Goal: Task Accomplishment & Management: Use online tool/utility

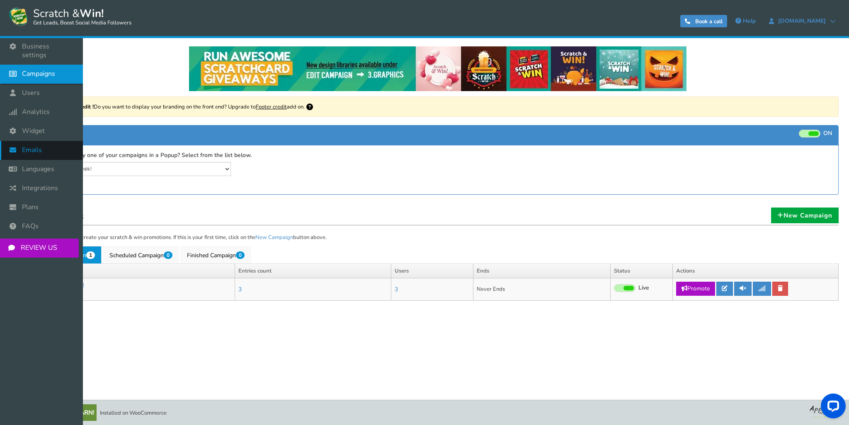
click at [43, 141] on link "Emails" at bounding box center [41, 150] width 83 height 19
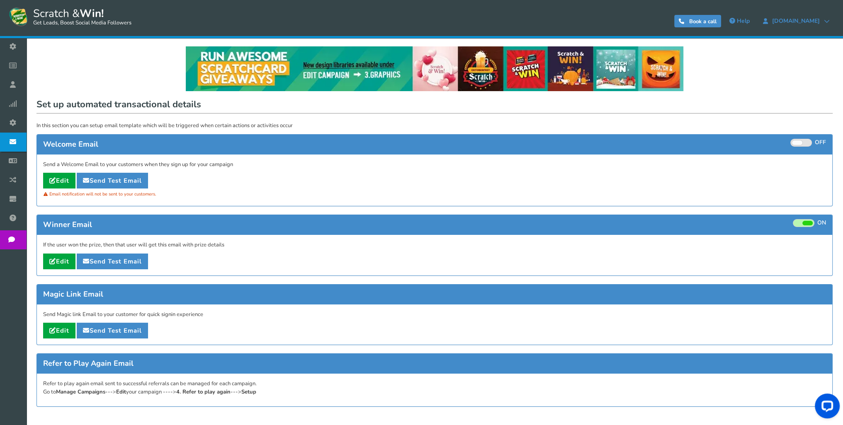
click at [0, 0] on span "Users" at bounding box center [0, 0] width 0 height 0
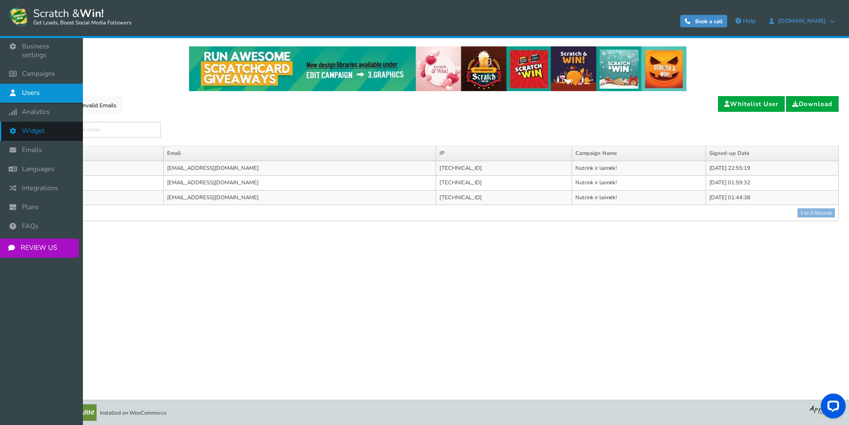
click at [56, 123] on link "Widget" at bounding box center [41, 131] width 83 height 19
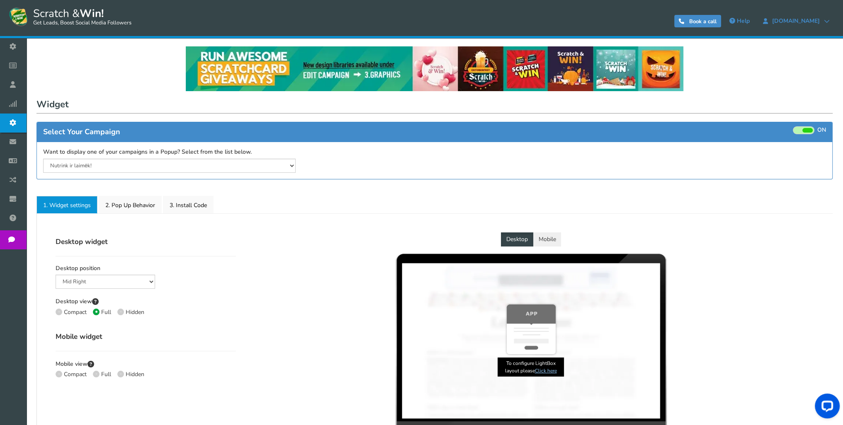
select select "mid-bottom-bar"
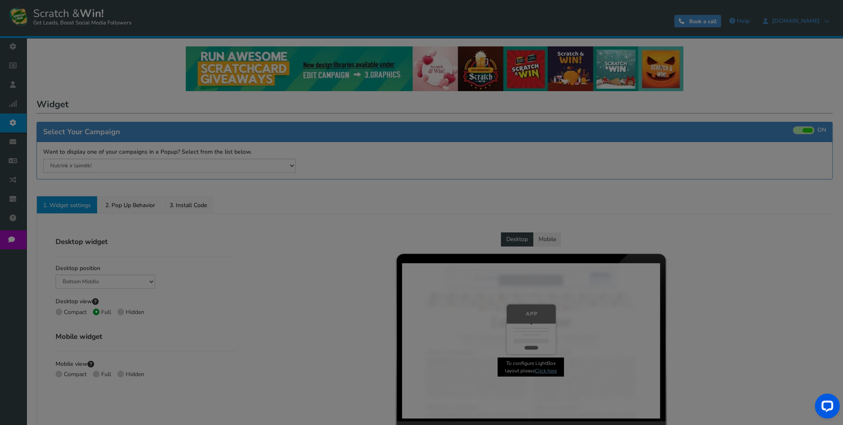
radio input "true"
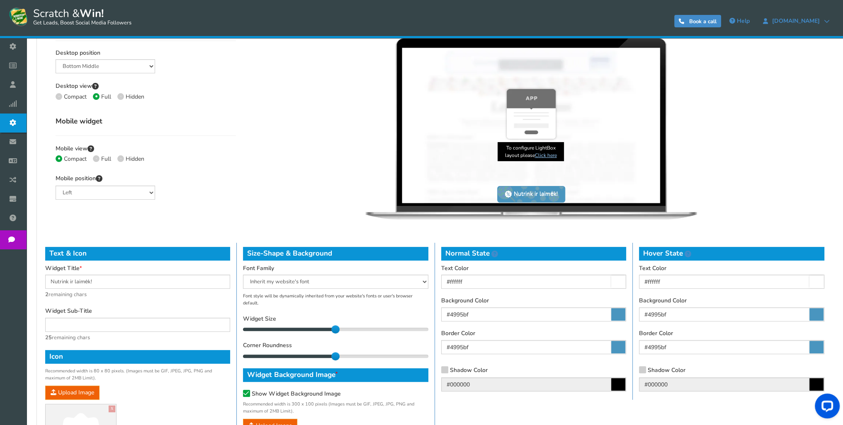
scroll to position [249, 0]
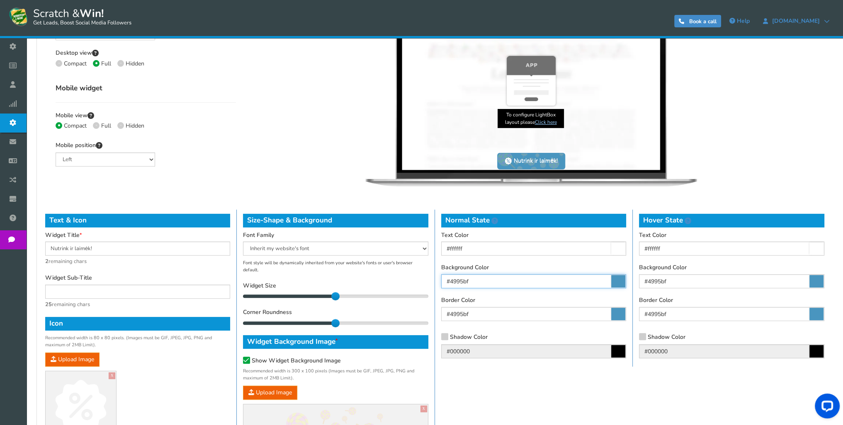
click at [496, 279] on input "#4995bf" at bounding box center [533, 281] width 185 height 14
paste input "DA135B"
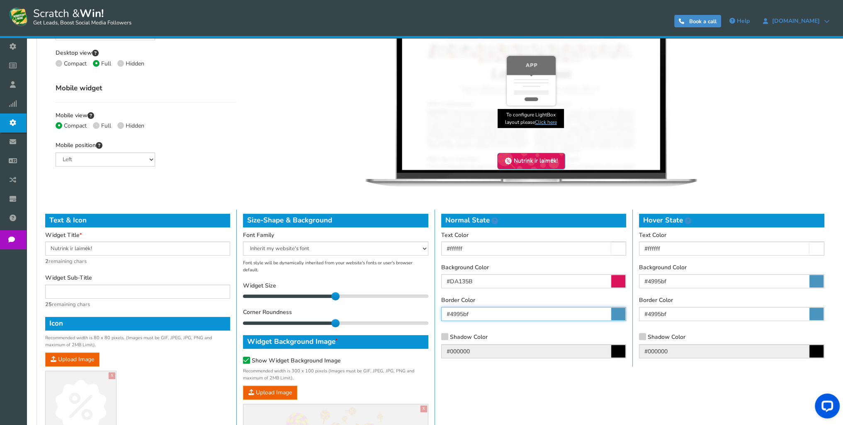
type input "#da135b"
click at [497, 313] on input "#4995bf" at bounding box center [533, 314] width 185 height 14
paste input "DA135B"
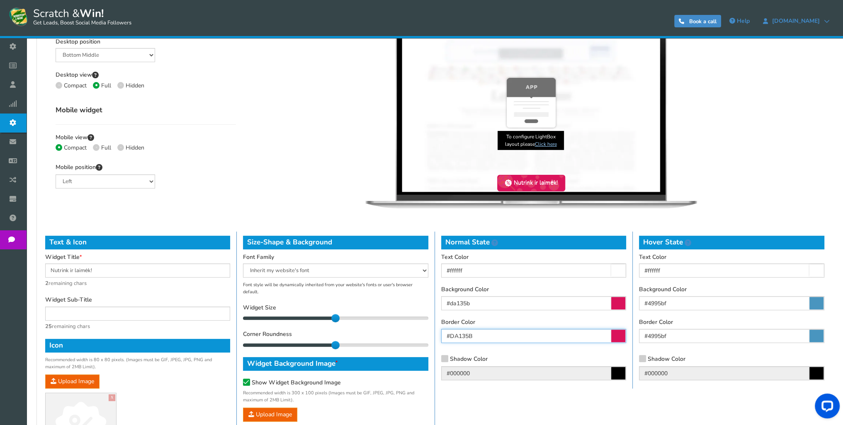
scroll to position [207, 0]
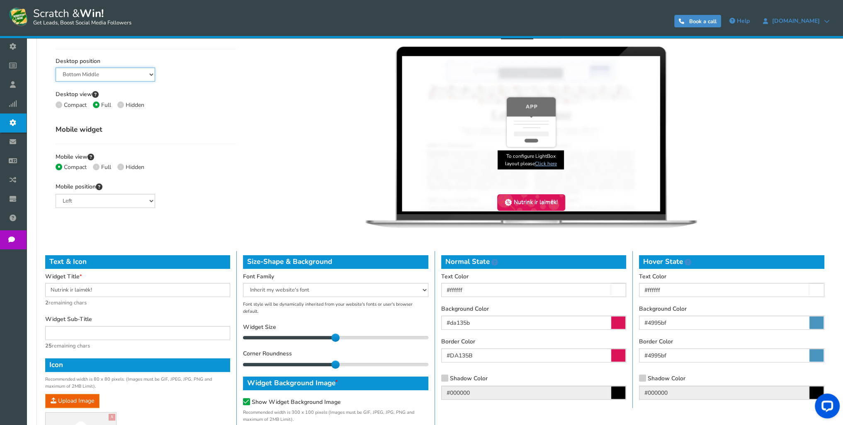
type input "#da135b"
click at [136, 75] on select "Mid Right Mid Left Top Bar Bottom Bar Bottom Left Bottom Right Bottom Middle" at bounding box center [105, 75] width 99 height 14
select select "left-bottom-bar"
click at [56, 68] on select "Mid Right Mid Left Top Bar Bottom Bar Bottom Left Bottom Right Bottom Middle" at bounding box center [105, 75] width 99 height 14
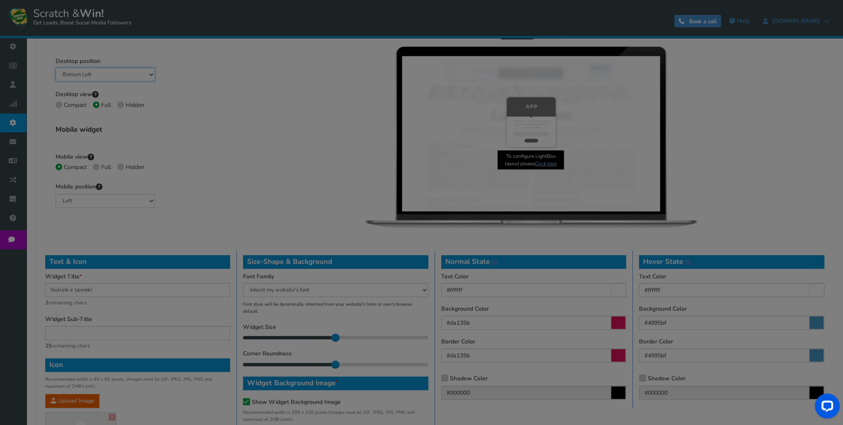
type input "#4995bf"
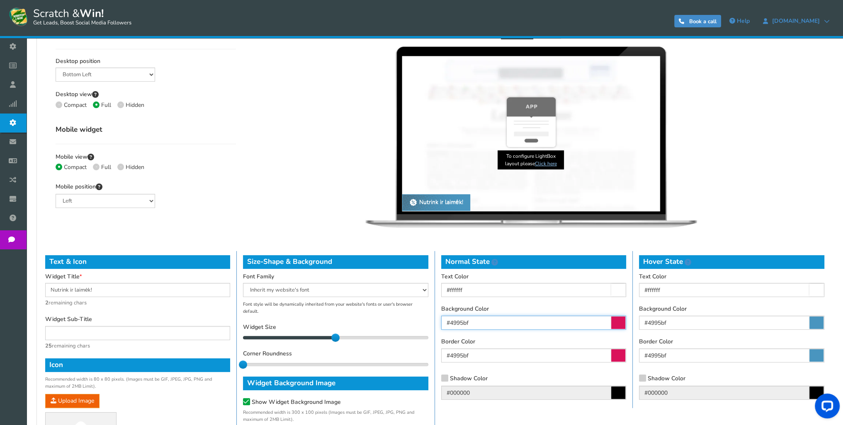
click at [504, 322] on input "#4995bf" at bounding box center [533, 323] width 185 height 14
click at [504, 322] on input "#da135b" at bounding box center [533, 323] width 185 height 14
click at [504, 321] on input "#da135b" at bounding box center [533, 323] width 185 height 14
paste input "DA135B"
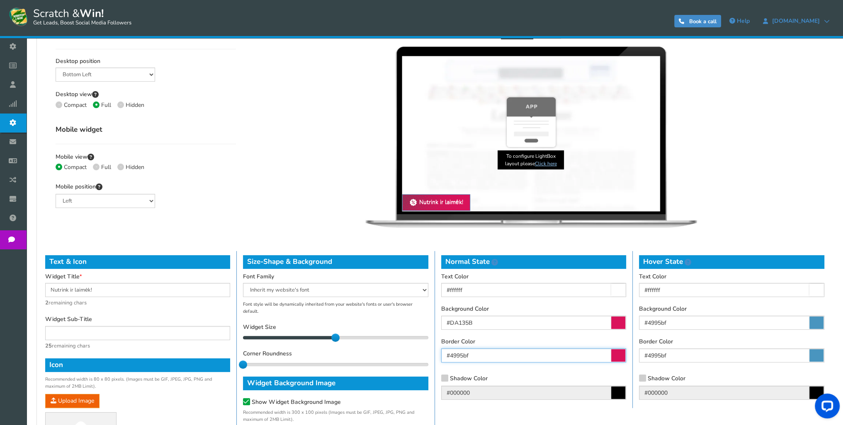
type input "#da135b"
click at [503, 353] on input "#4995bf" at bounding box center [533, 356] width 185 height 14
click at [503, 353] on input "#da135b" at bounding box center [533, 356] width 185 height 14
paste input "DA135B"
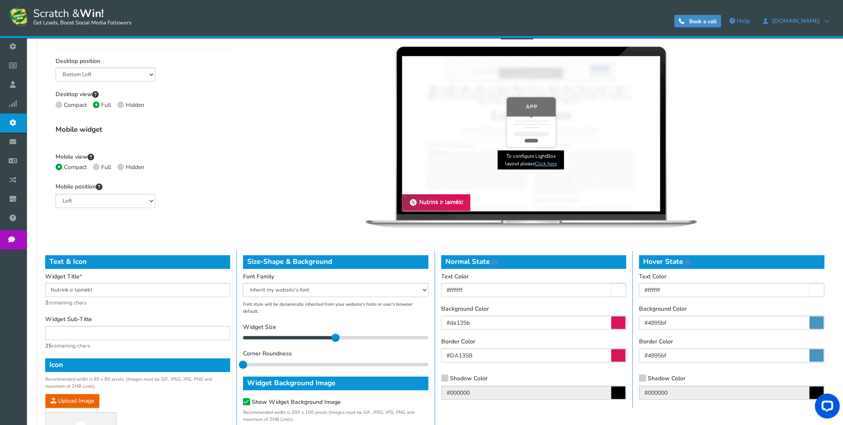
type input "#da135b"
click at [340, 201] on div "Desktop Mobile Scratch & Win × Scratch & Win × Scratch & Win Scratch & Win" at bounding box center [531, 129] width 578 height 209
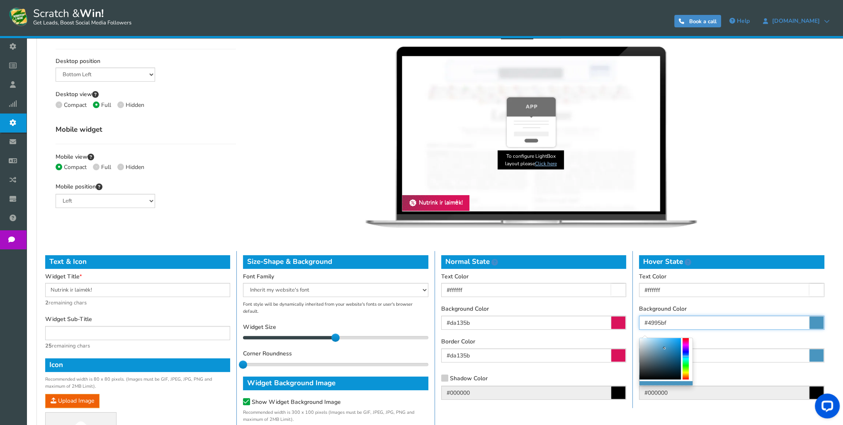
click at [673, 322] on input "#4995bf" at bounding box center [731, 323] width 185 height 14
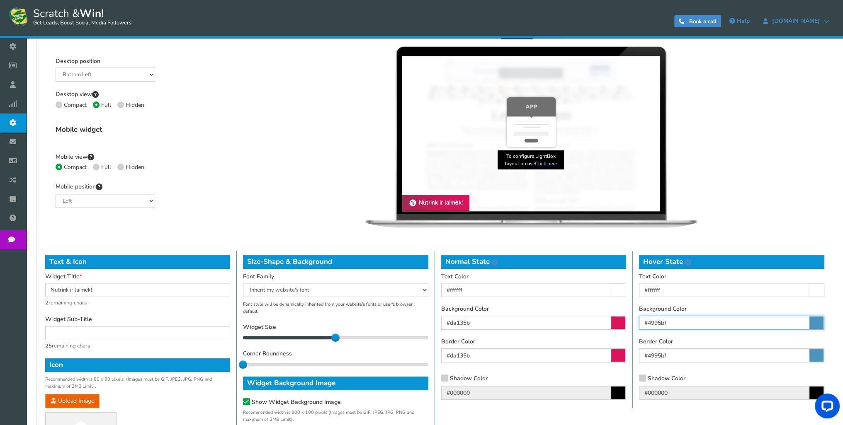
paste input "DA135B"
type input "#da135b"
click at [680, 353] on input "#4995bf" at bounding box center [731, 356] width 185 height 14
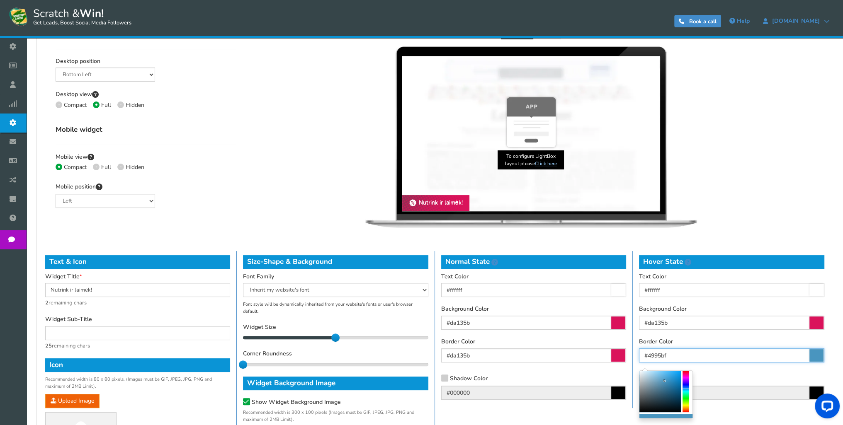
click at [680, 352] on input "#4995bf" at bounding box center [731, 356] width 185 height 14
paste input "DA135B"
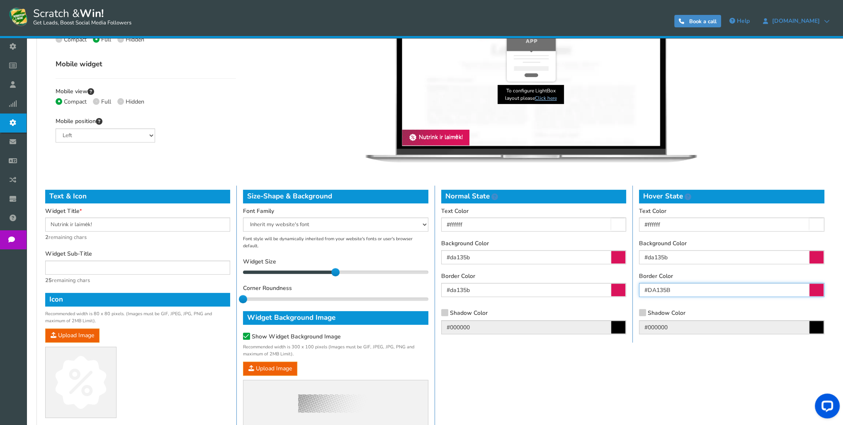
scroll to position [290, 0]
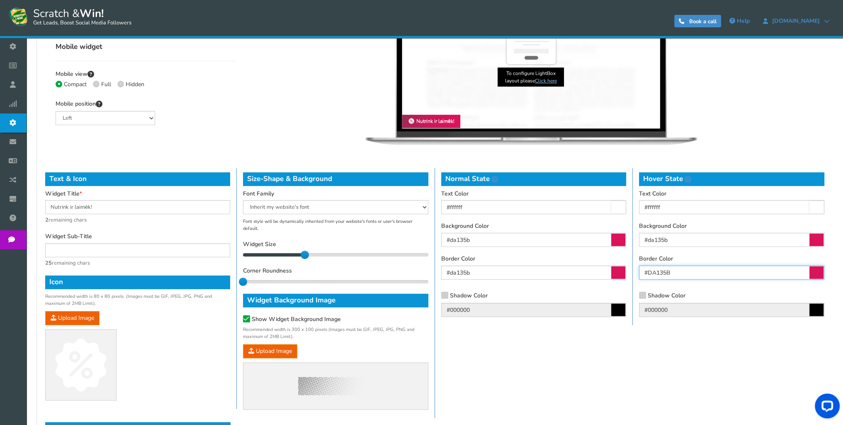
drag, startPoint x: 333, startPoint y: 256, endPoint x: 299, endPoint y: 261, distance: 34.3
click at [299, 261] on div "Size-Shape & Background Font Family Arial Comic Sans MS [PERSON_NAME] New [US_S…" at bounding box center [336, 293] width 198 height 250
drag, startPoint x: 242, startPoint y: 282, endPoint x: 269, endPoint y: 282, distance: 26.9
click at [272, 282] on div "0" at bounding box center [335, 282] width 185 height 4
drag, startPoint x: 244, startPoint y: 280, endPoint x: 268, endPoint y: 282, distance: 24.2
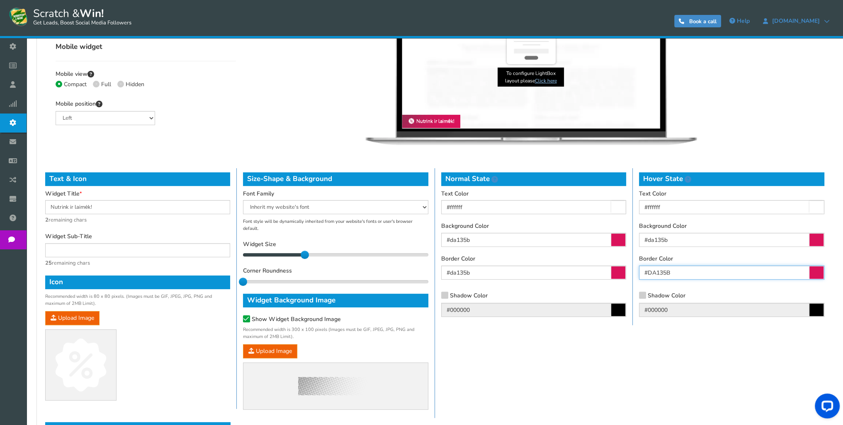
click at [268, 282] on div "0" at bounding box center [335, 282] width 185 height 4
click at [278, 280] on div "0" at bounding box center [335, 282] width 185 height 4
click at [273, 282] on div at bounding box center [335, 281] width 185 height 3
click at [275, 282] on div at bounding box center [335, 281] width 185 height 3
click at [301, 282] on div at bounding box center [335, 281] width 185 height 3
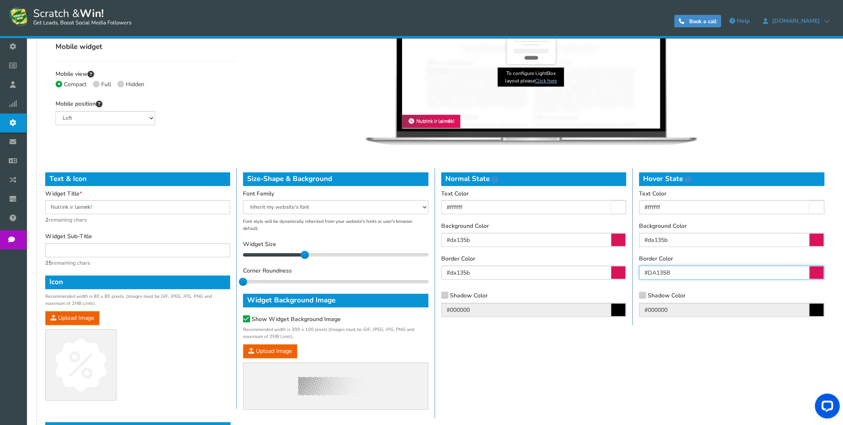
click at [281, 283] on div "0" at bounding box center [335, 282] width 185 height 4
click at [292, 281] on div at bounding box center [335, 281] width 185 height 3
type input "#da135b"
click at [373, 284] on div "Corner Roundness 1 1" at bounding box center [335, 276] width 185 height 18
click at [408, 282] on div at bounding box center [335, 281] width 185 height 3
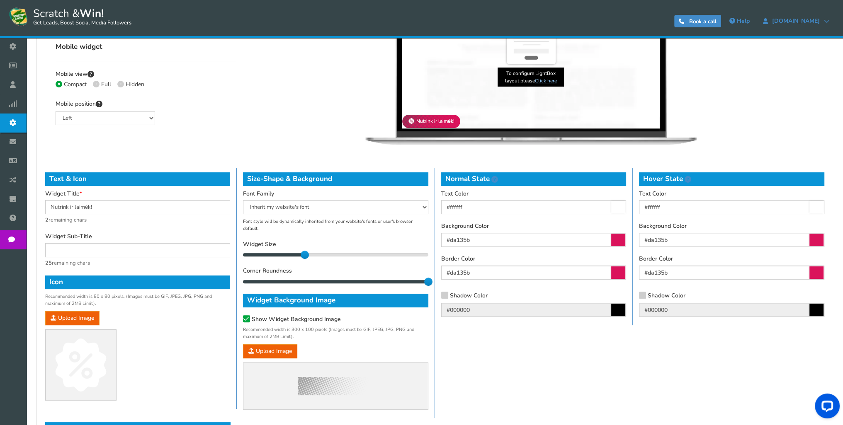
click at [328, 282] on div at bounding box center [335, 281] width 185 height 3
click at [250, 319] on label "Show Widget Background Image" at bounding box center [292, 320] width 98 height 8
click at [235, 319] on input "Show Widget Background Image" at bounding box center [235, 320] width 0 height 5
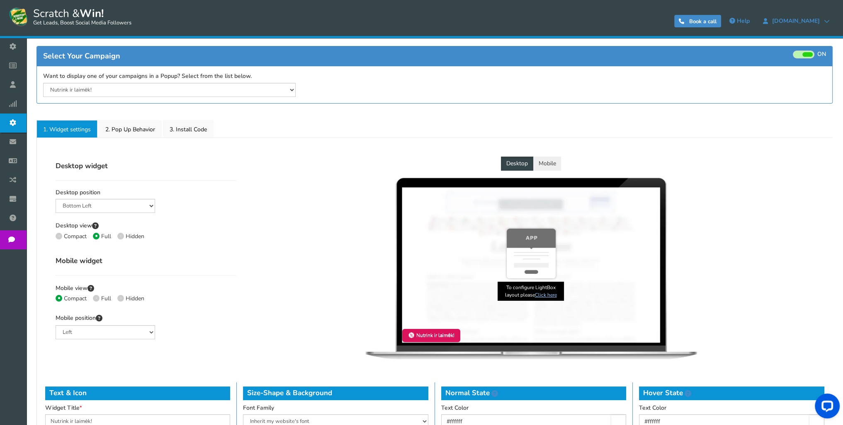
scroll to position [68, 0]
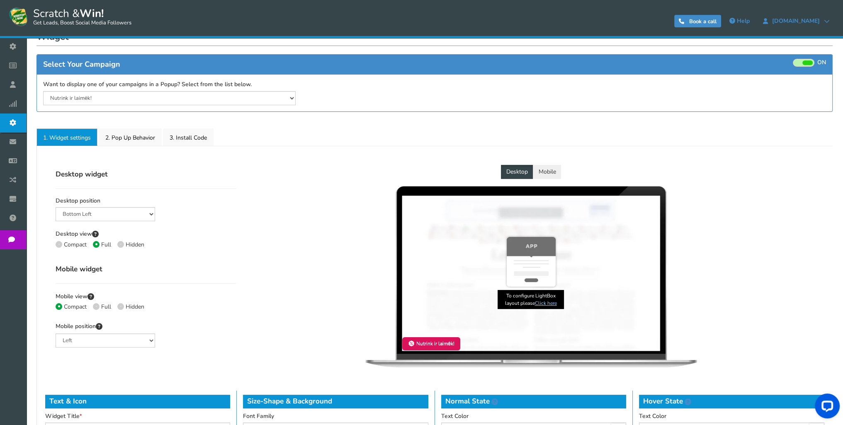
click at [544, 171] on button "Mobile" at bounding box center [547, 172] width 28 height 14
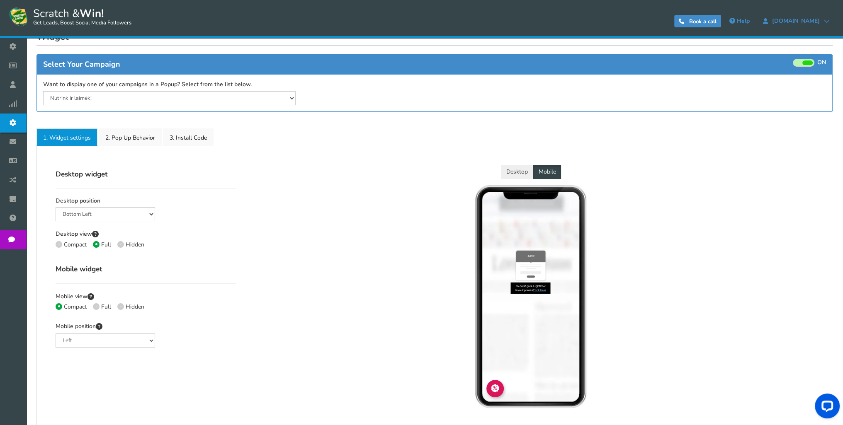
click at [517, 173] on button "Desktop" at bounding box center [517, 172] width 32 height 14
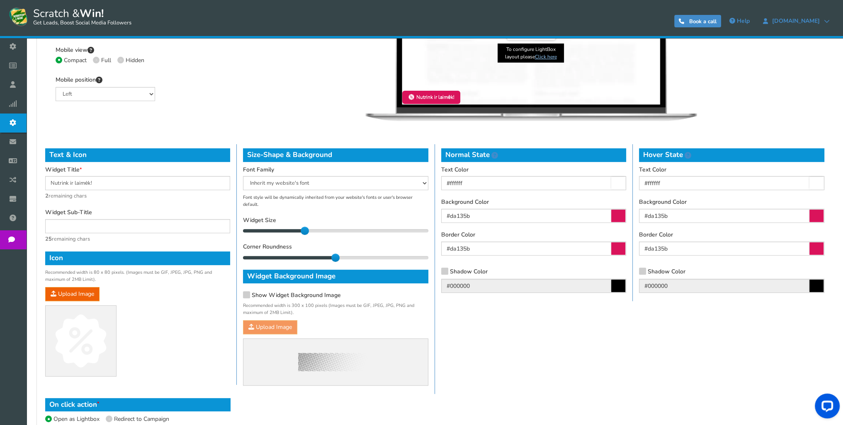
scroll to position [399, 0]
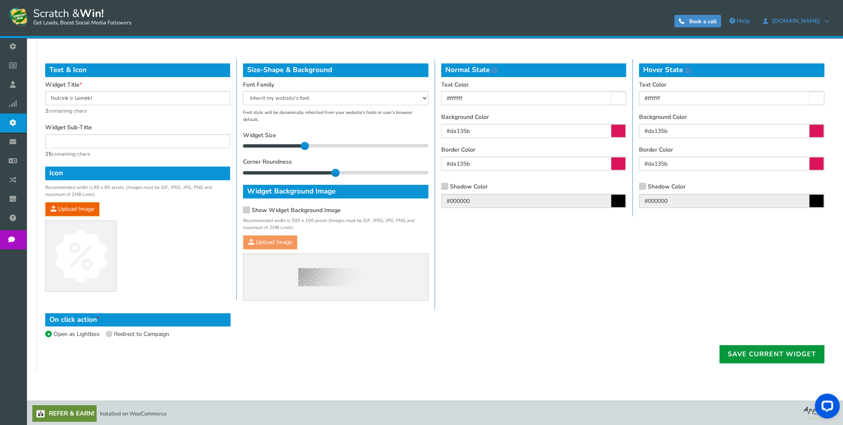
click at [743, 355] on link "Save current widget" at bounding box center [771, 354] width 105 height 18
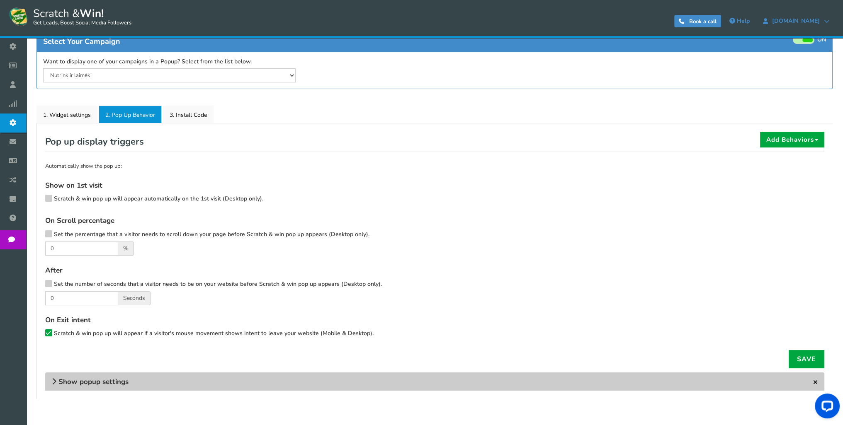
scroll to position [76, 0]
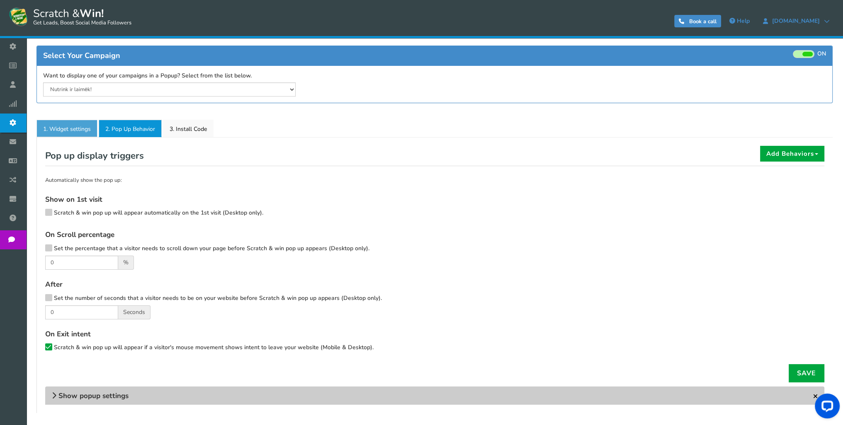
click at [59, 120] on link "1. Widget settings" at bounding box center [66, 128] width 61 height 17
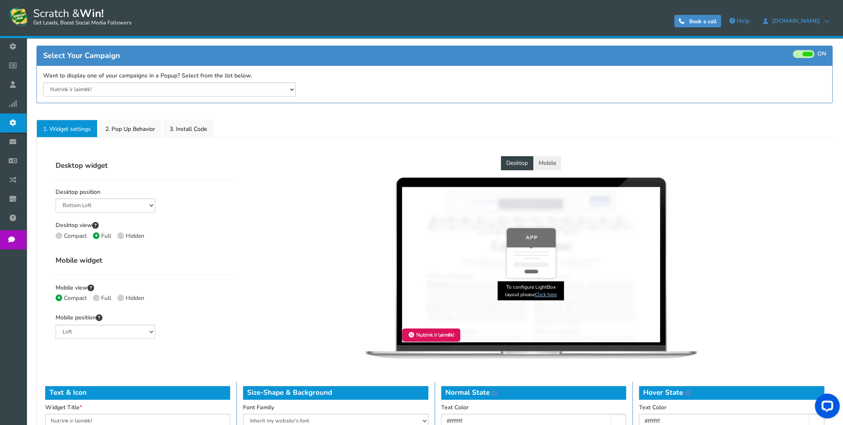
click at [544, 293] on link "Click here" at bounding box center [545, 294] width 22 height 7
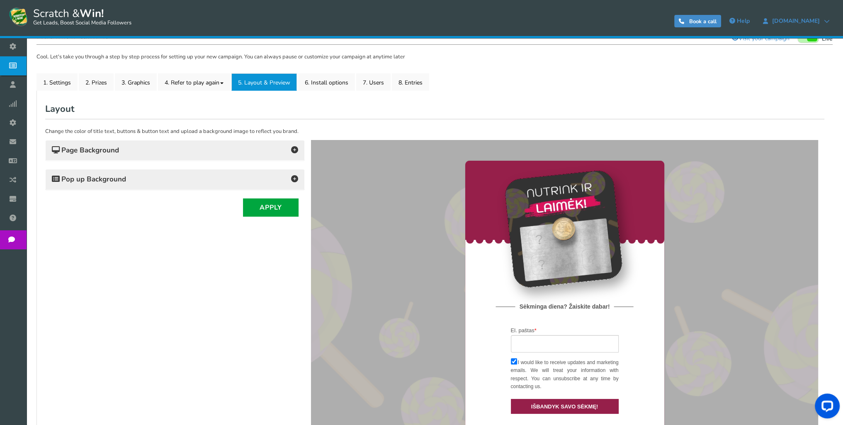
scroll to position [40, 0]
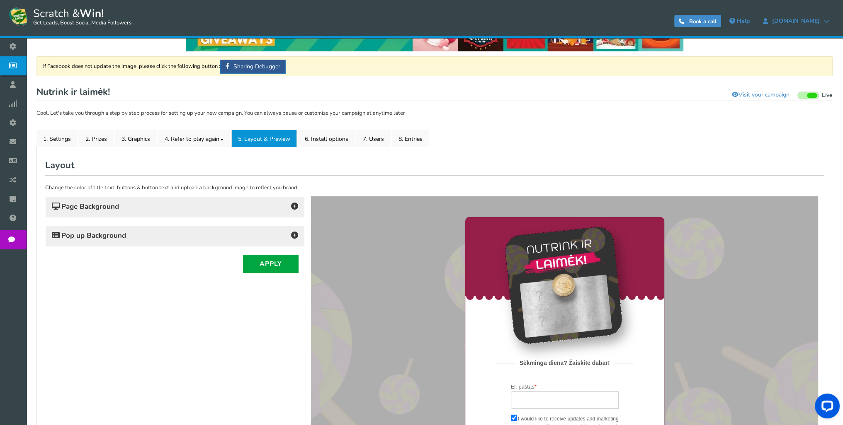
click at [149, 203] on h4 "Page Background" at bounding box center [175, 207] width 246 height 12
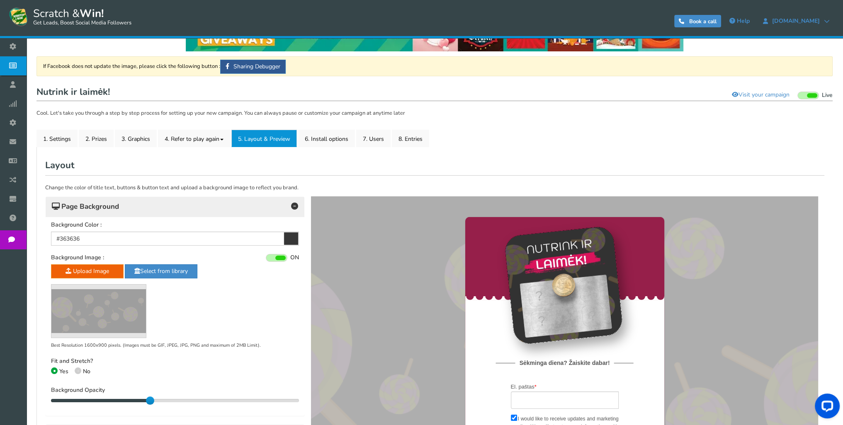
click at [149, 203] on h4 "Page Background" at bounding box center [175, 207] width 246 height 12
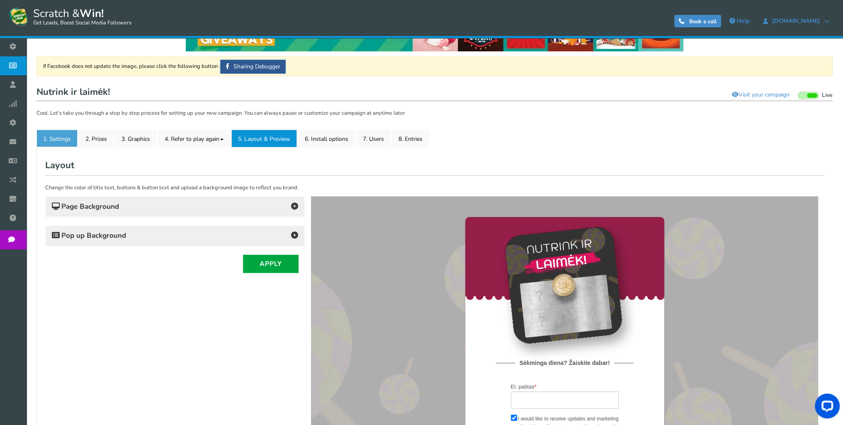
click at [51, 136] on link "1. Settings" at bounding box center [56, 138] width 41 height 17
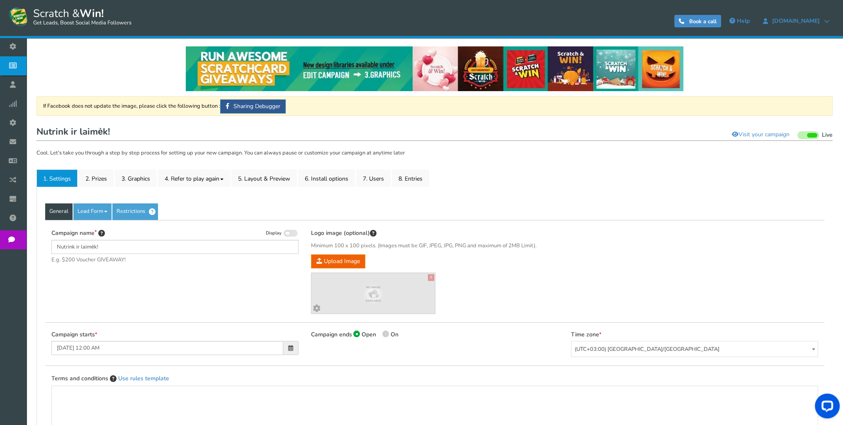
scroll to position [0, 0]
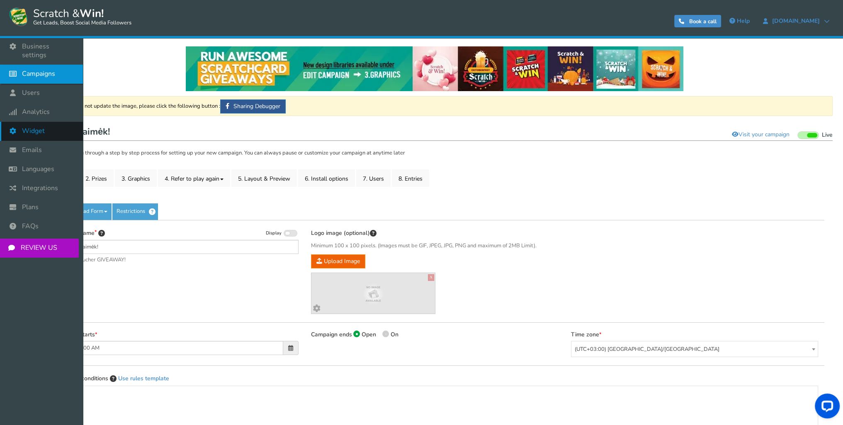
click at [32, 127] on span "Widget" at bounding box center [33, 131] width 23 height 9
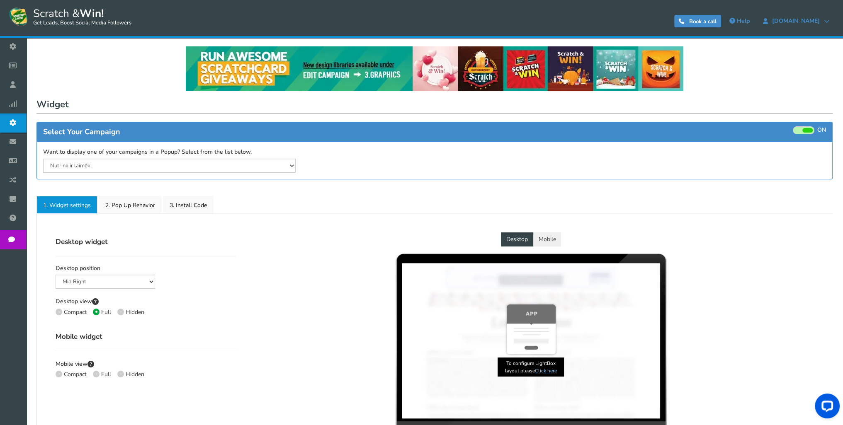
select select "left-bottom-bar"
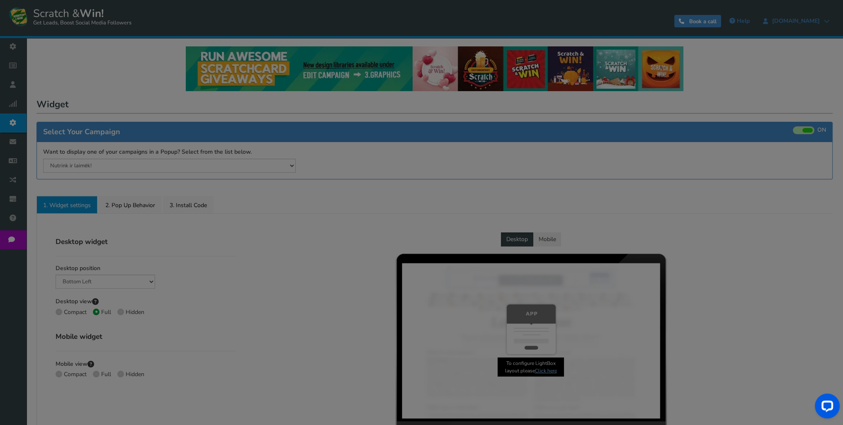
radio input "true"
